Goal: Task Accomplishment & Management: Use online tool/utility

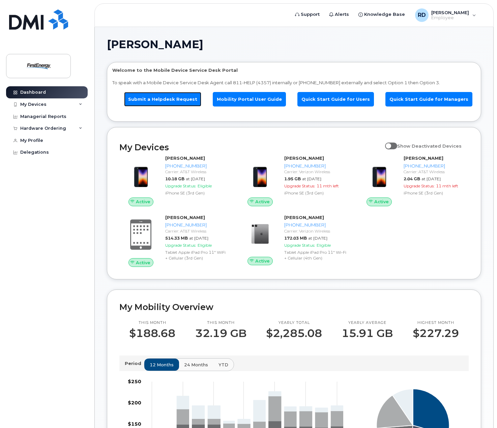
click at [163, 98] on link "Submit a Helpdesk Request" at bounding box center [162, 99] width 77 height 14
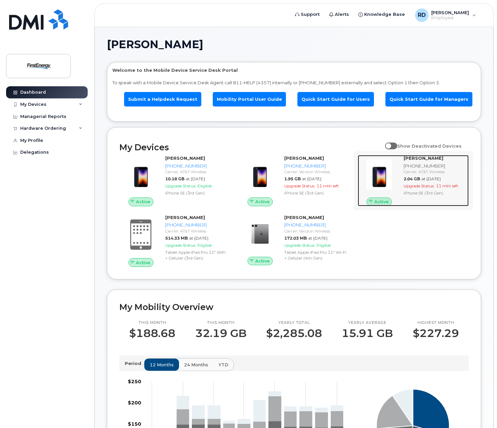
click at [403, 159] on strong "[PERSON_NAME]" at bounding box center [423, 157] width 40 height 5
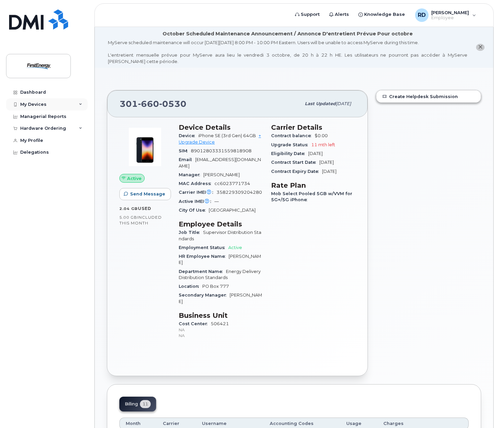
click at [35, 100] on div "My Devices" at bounding box center [47, 104] width 82 height 12
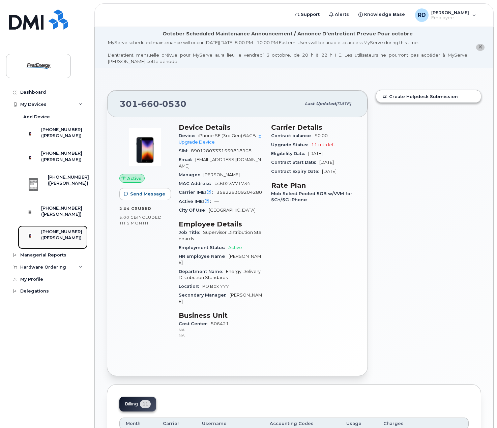
click at [56, 241] on div "([PERSON_NAME])" at bounding box center [61, 238] width 41 height 6
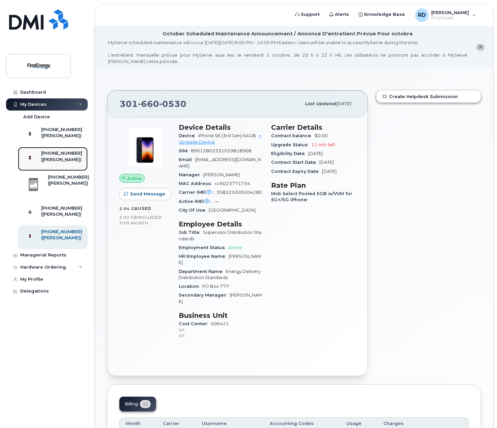
click at [57, 163] on div "([PERSON_NAME])" at bounding box center [61, 160] width 41 height 6
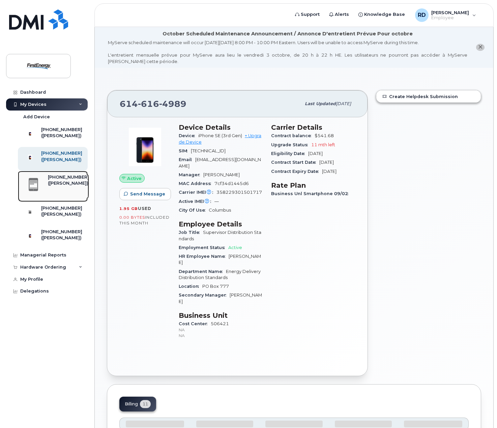
click at [55, 186] on div "([PERSON_NAME])" at bounding box center [68, 183] width 41 height 6
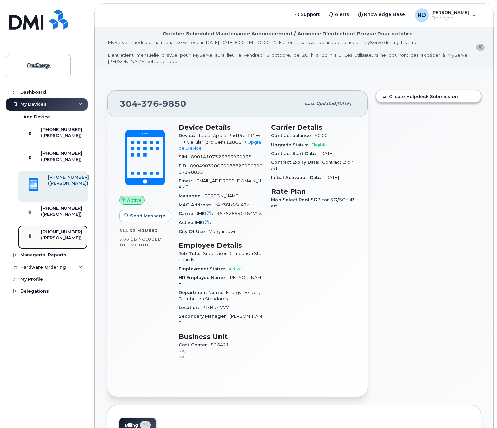
click at [55, 235] on div "[PHONE_NUMBER]" at bounding box center [61, 232] width 41 height 6
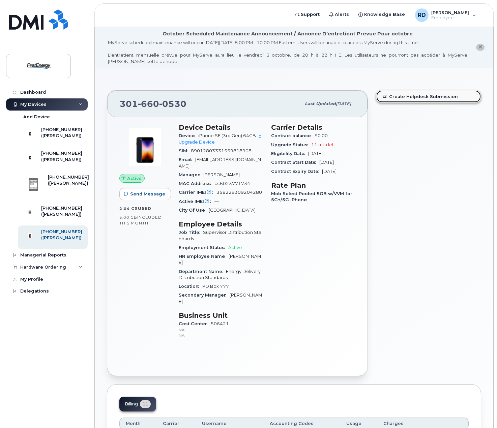
click at [411, 97] on link "Create Helpdesk Submission" at bounding box center [428, 96] width 104 height 12
